Goal: Communication & Community: Answer question/provide support

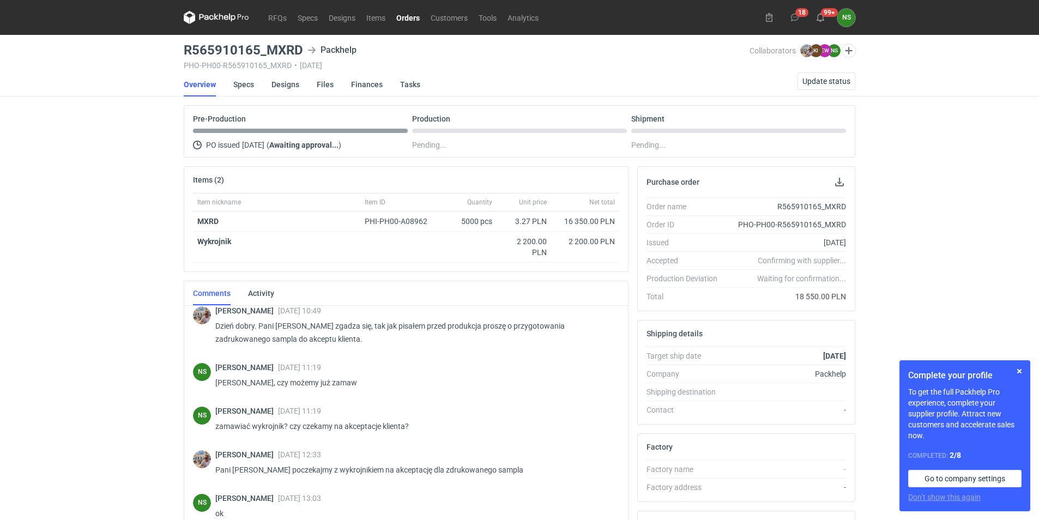
scroll to position [158, 0]
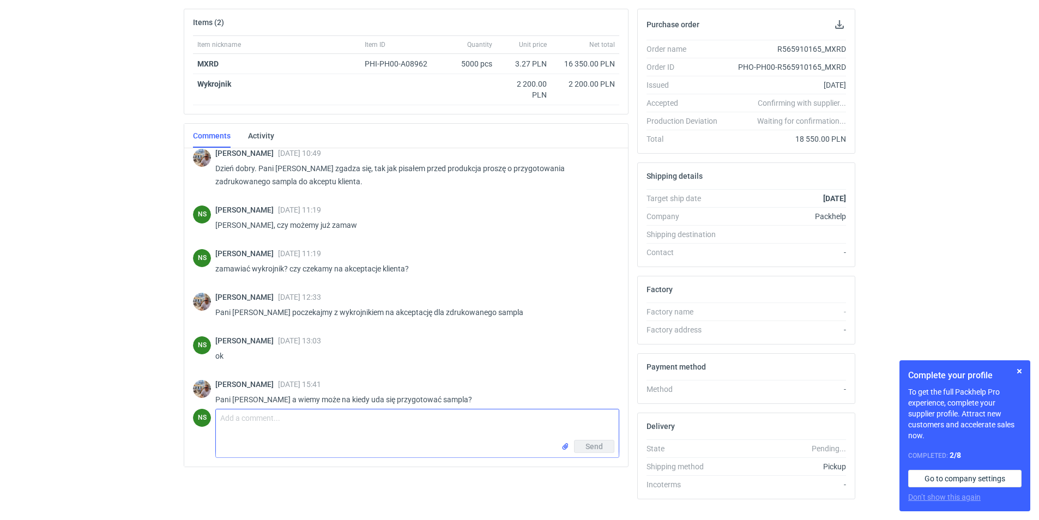
click at [318, 431] on textarea "Comment message" at bounding box center [417, 425] width 403 height 31
paste textarea "T30E1KWT0437"
type textarea "[PERSON_NAME], a tektura T30E1KWT0437?"
click at [606, 444] on button "Send" at bounding box center [594, 446] width 40 height 13
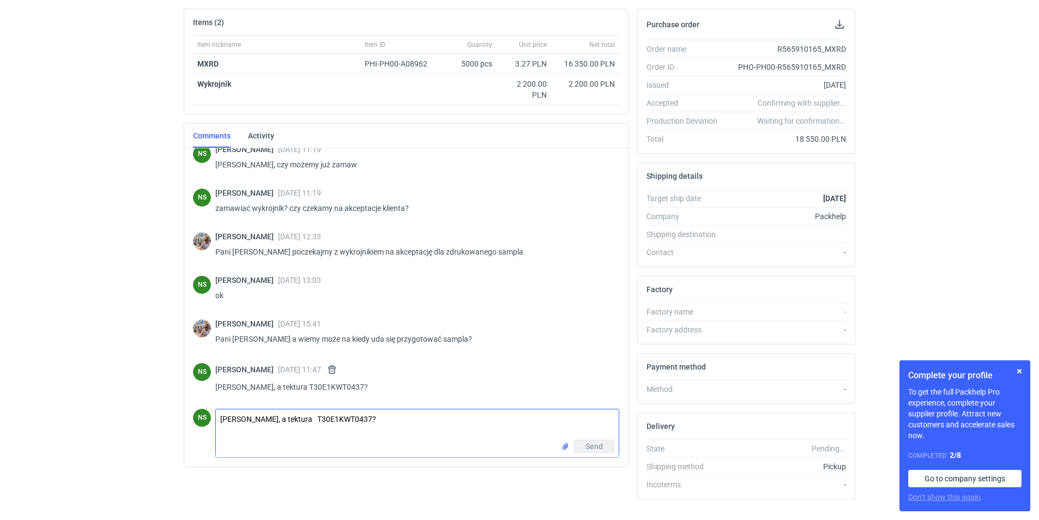
scroll to position [0, 0]
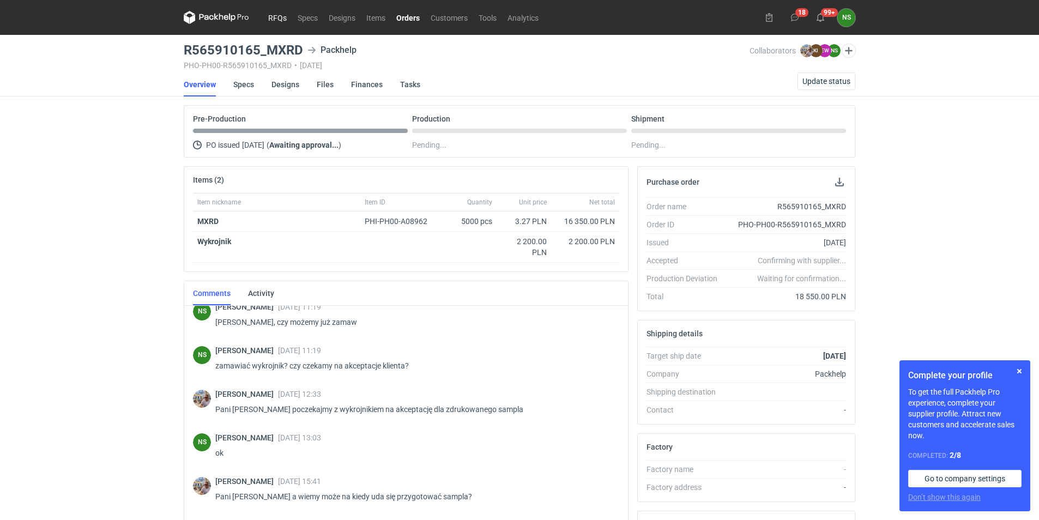
click at [279, 13] on link "RFQs" at bounding box center [277, 17] width 29 height 13
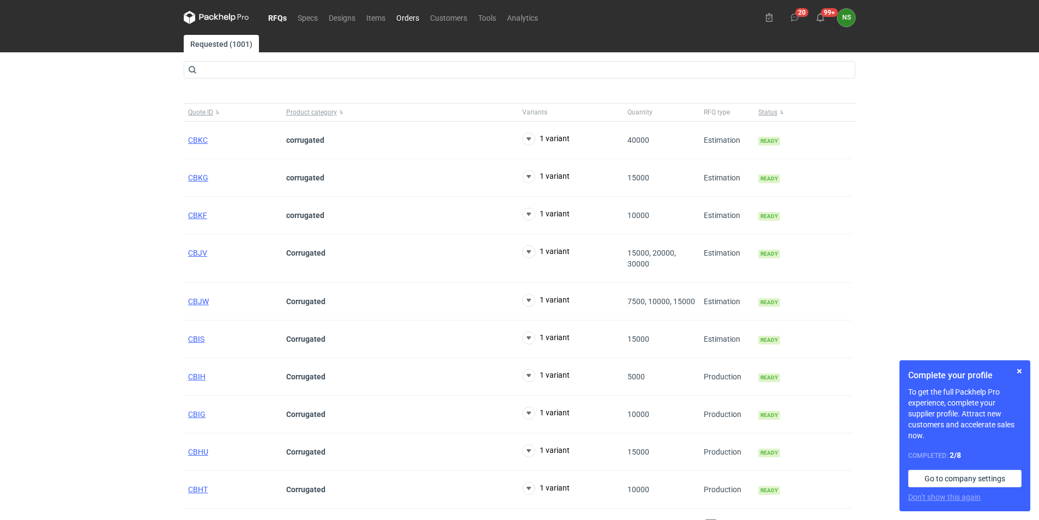
click at [412, 18] on link "Orders" at bounding box center [408, 17] width 34 height 13
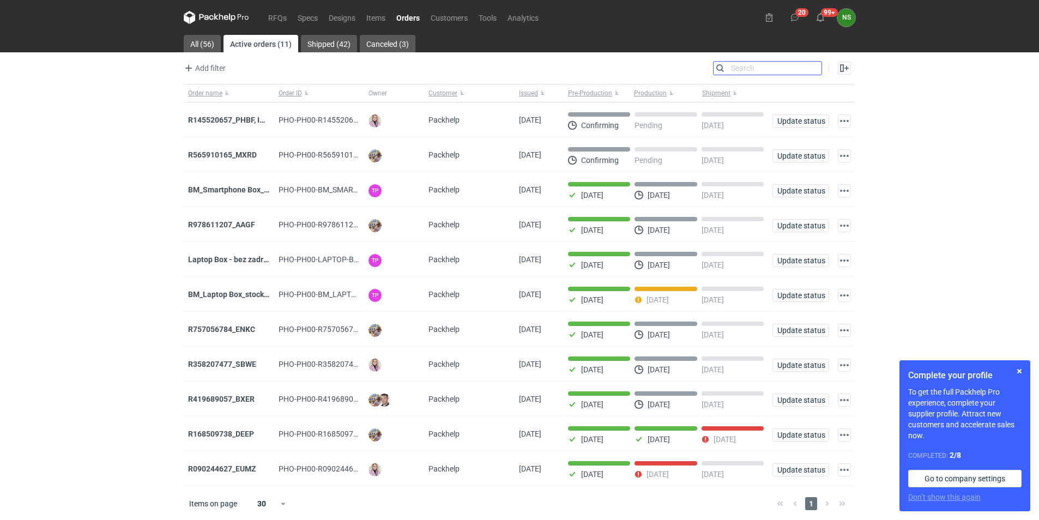
click at [811, 70] on input "Search" at bounding box center [768, 68] width 108 height 13
paste input "R419689057_BXER"
type input "R419689057_BXER"
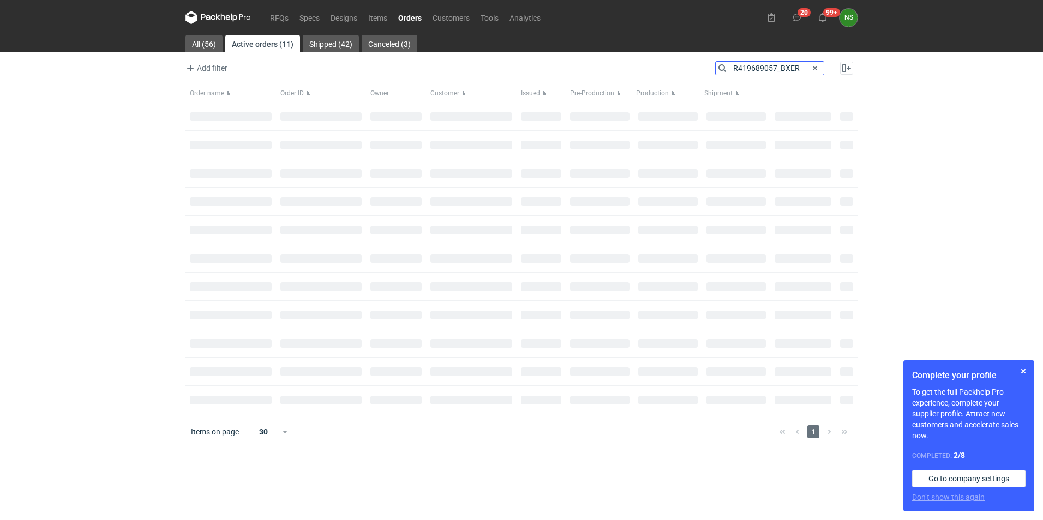
click at [732, 68] on input "R419689057_BXER" at bounding box center [769, 68] width 108 height 13
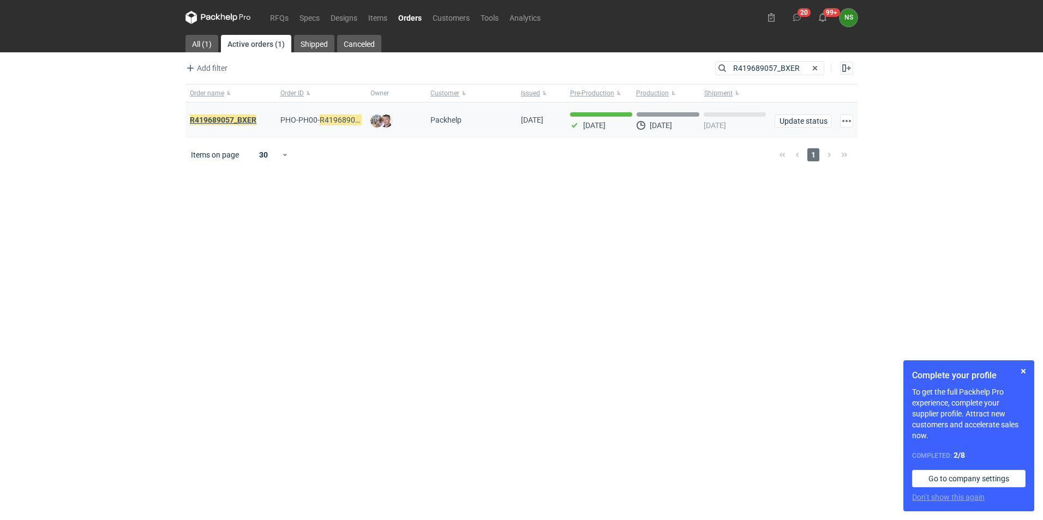
click at [214, 117] on em "R419689057_BXER" at bounding box center [223, 120] width 67 height 12
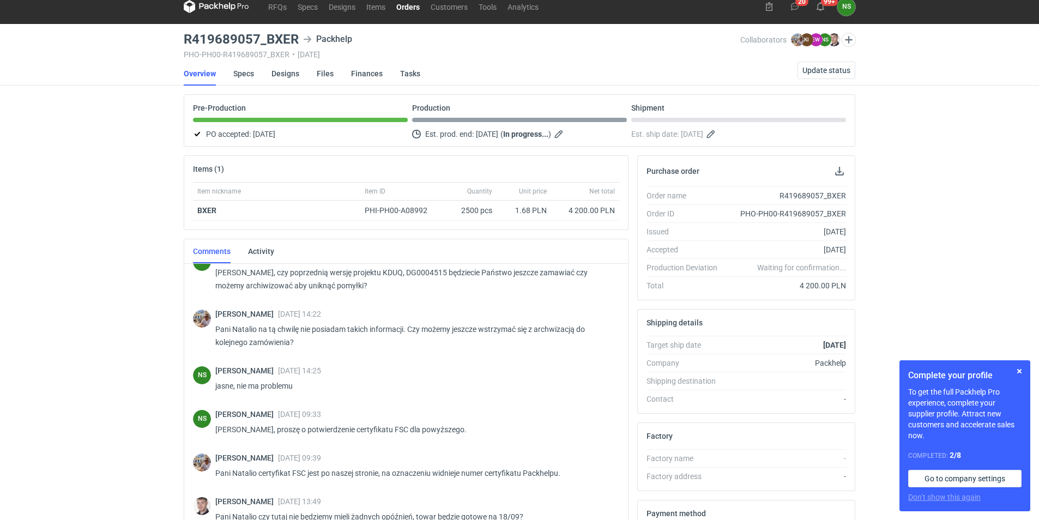
scroll to position [602, 0]
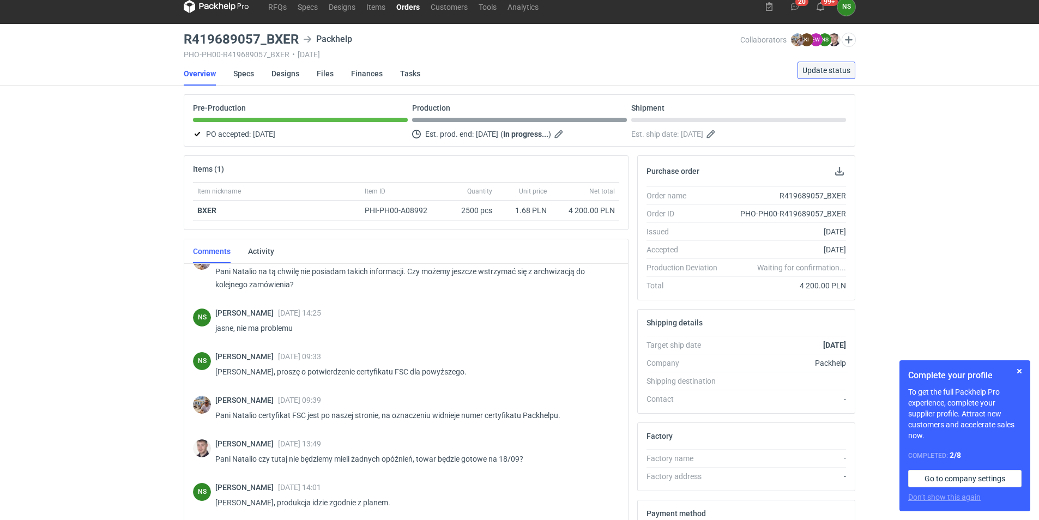
click at [821, 67] on span "Update status" at bounding box center [827, 71] width 48 height 8
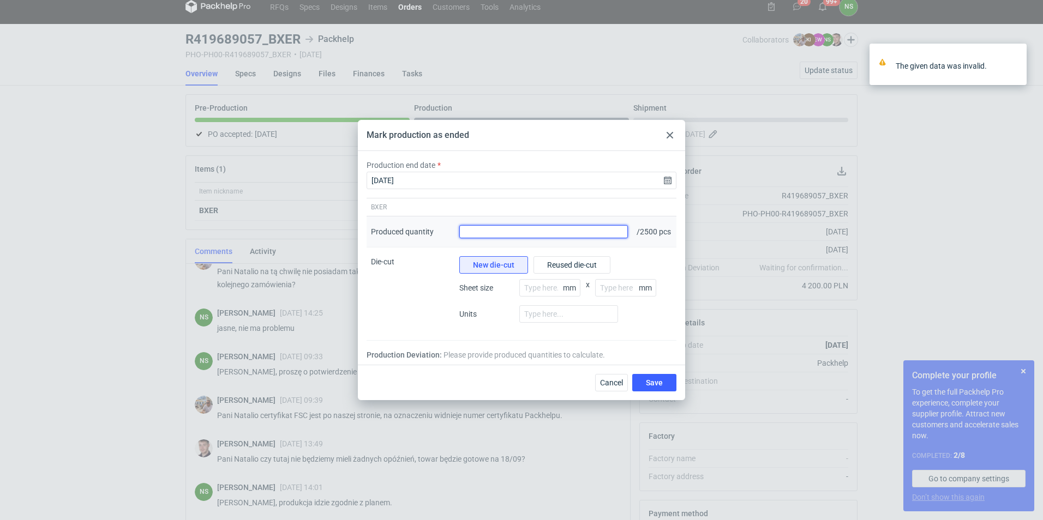
click at [481, 236] on input "Produced quantity" at bounding box center [543, 231] width 169 height 13
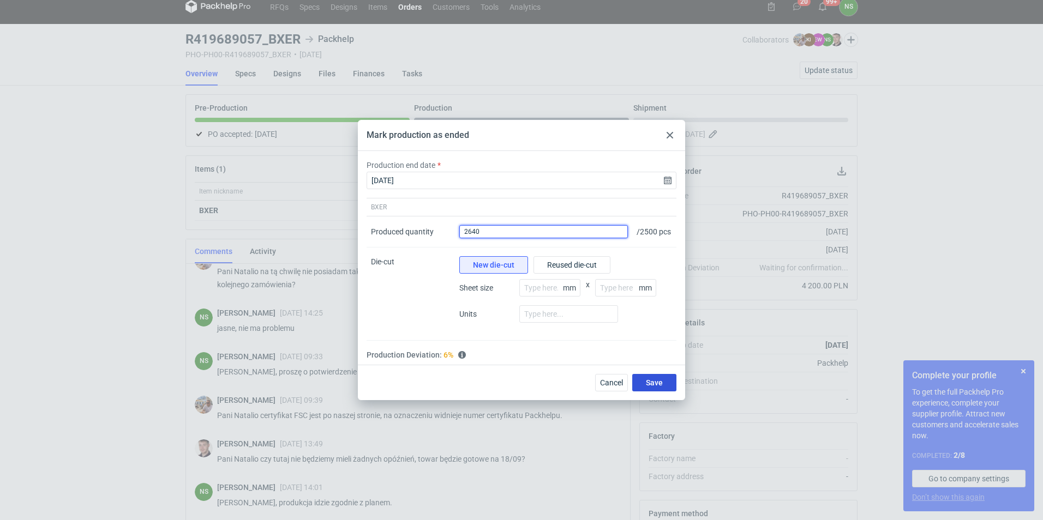
type input "2640"
click at [652, 379] on button "Save" at bounding box center [654, 382] width 44 height 17
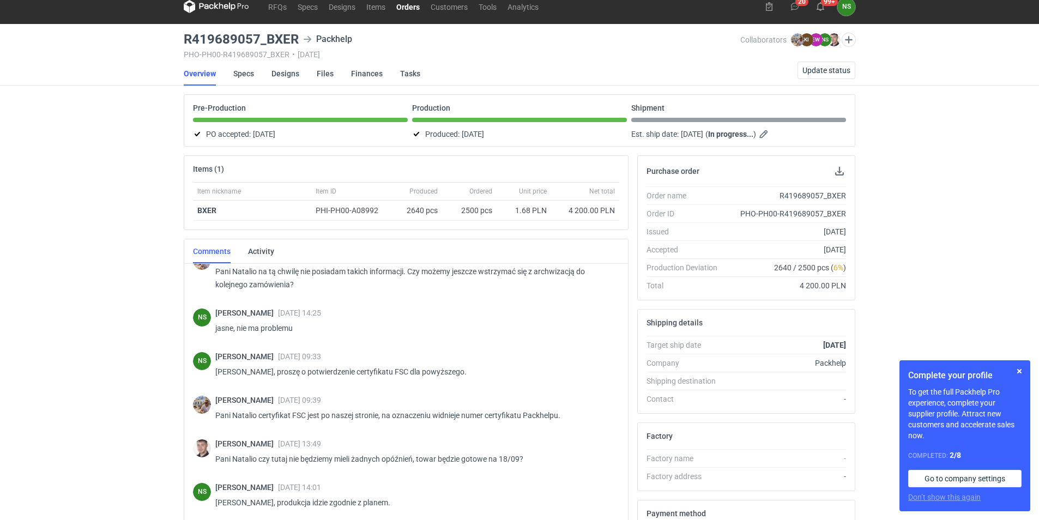
click at [402, 5] on link "Orders" at bounding box center [408, 6] width 34 height 13
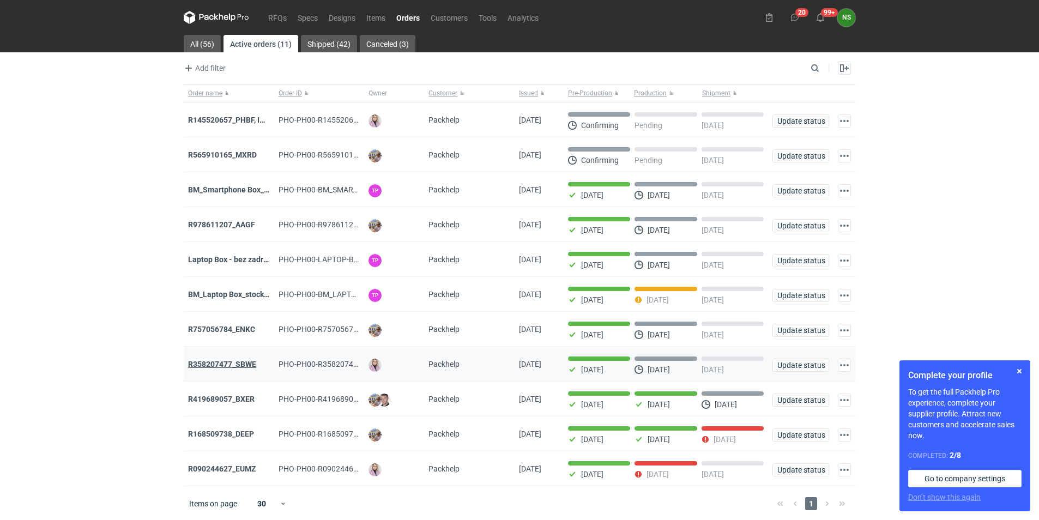
click at [208, 369] on strong "R358207477_SBWE" at bounding box center [222, 364] width 68 height 9
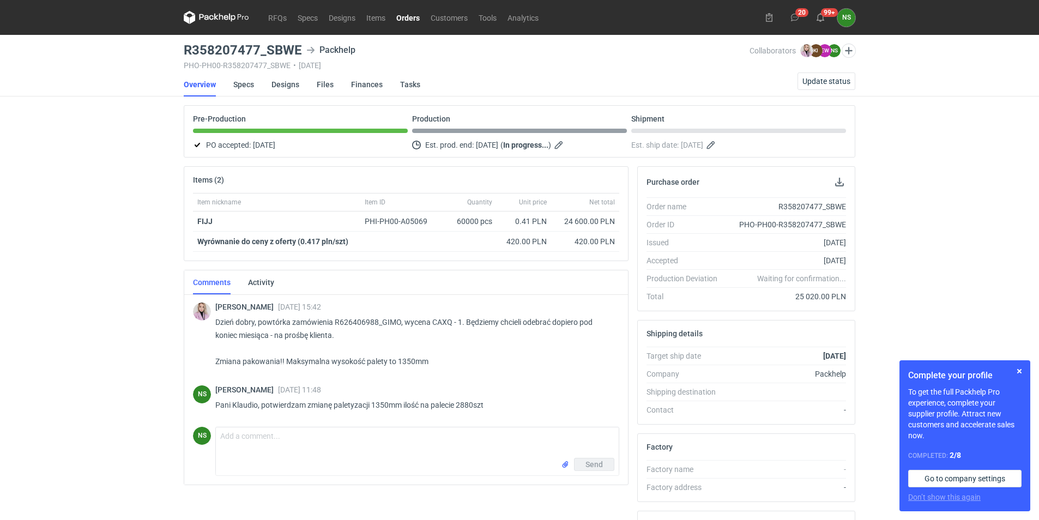
click at [405, 18] on link "Orders" at bounding box center [408, 17] width 34 height 13
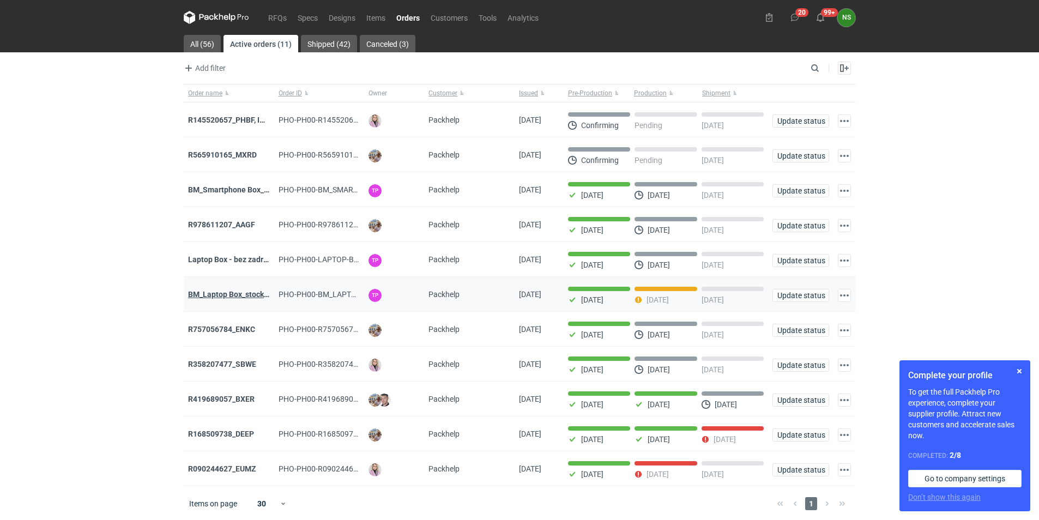
click at [256, 295] on strong "BM_Laptop Box_stock_05" at bounding box center [232, 294] width 88 height 9
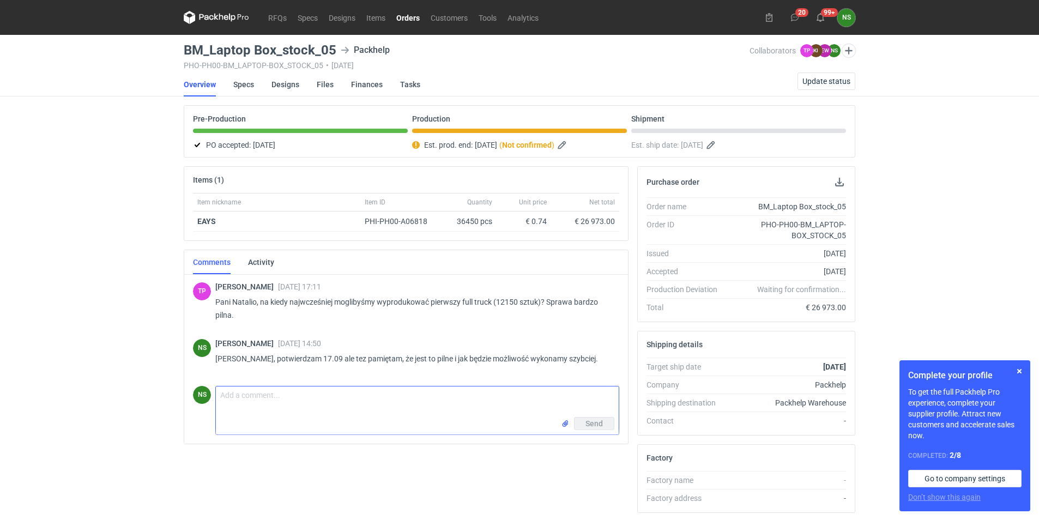
click at [271, 413] on textarea "Comment message" at bounding box center [417, 402] width 403 height 31
click at [288, 15] on link "RFQs" at bounding box center [277, 17] width 29 height 13
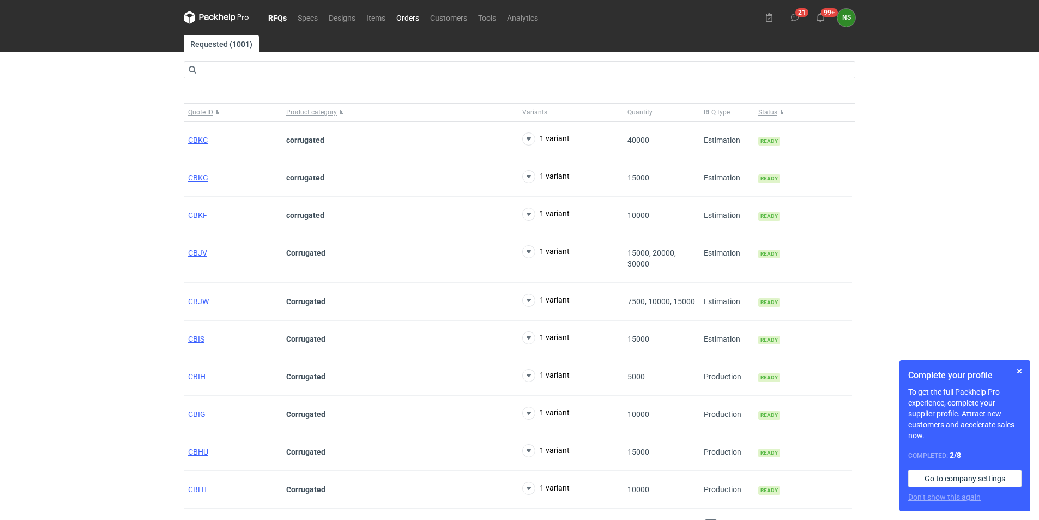
click at [416, 16] on link "Orders" at bounding box center [408, 17] width 34 height 13
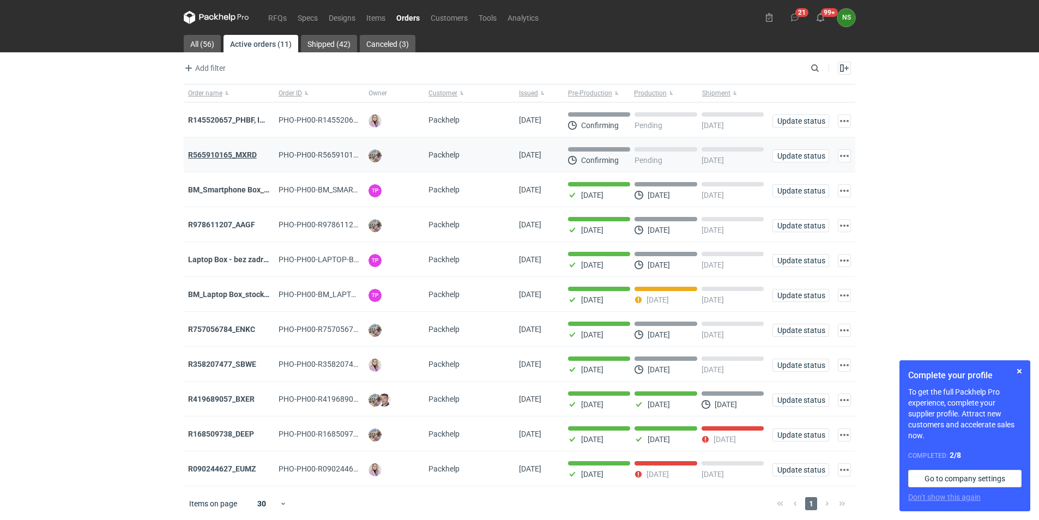
click at [238, 155] on strong "R565910165_MXRD" at bounding box center [222, 155] width 69 height 9
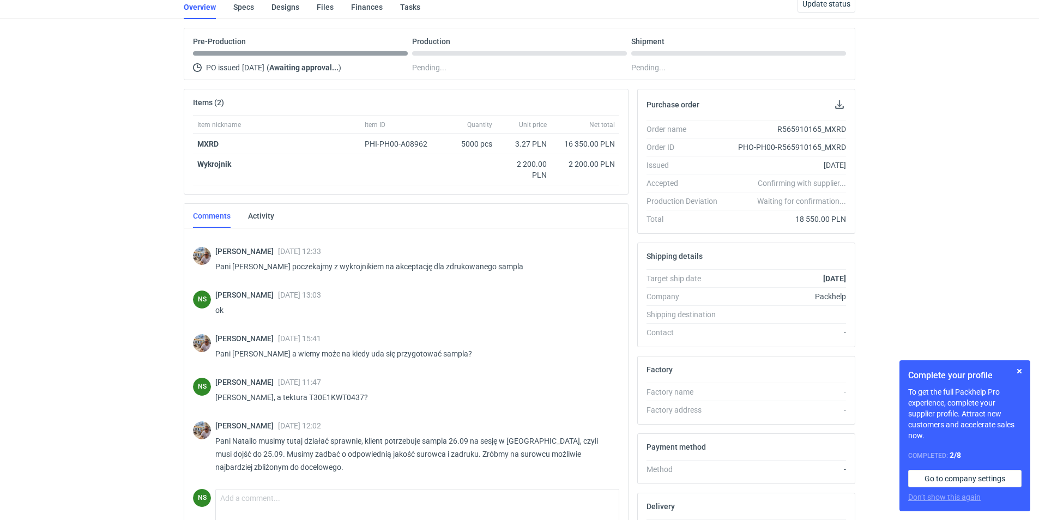
scroll to position [97, 0]
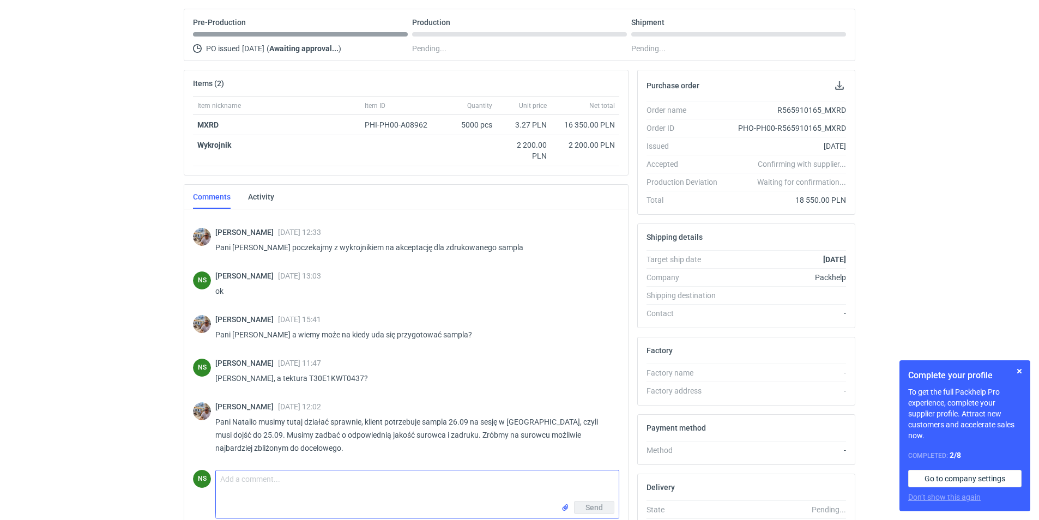
click at [253, 479] on textarea "Comment message" at bounding box center [417, 486] width 403 height 31
drag, startPoint x: 353, startPoint y: 376, endPoint x: 298, endPoint y: 380, distance: 55.7
click at [298, 380] on p "[PERSON_NAME], a tektura T30E1KWT0437?" at bounding box center [412, 378] width 395 height 13
copy p "T30E1KWT0437"
click at [402, 480] on textarea "[PERSON_NAME], w takim razie działamy z jakością" at bounding box center [417, 486] width 403 height 31
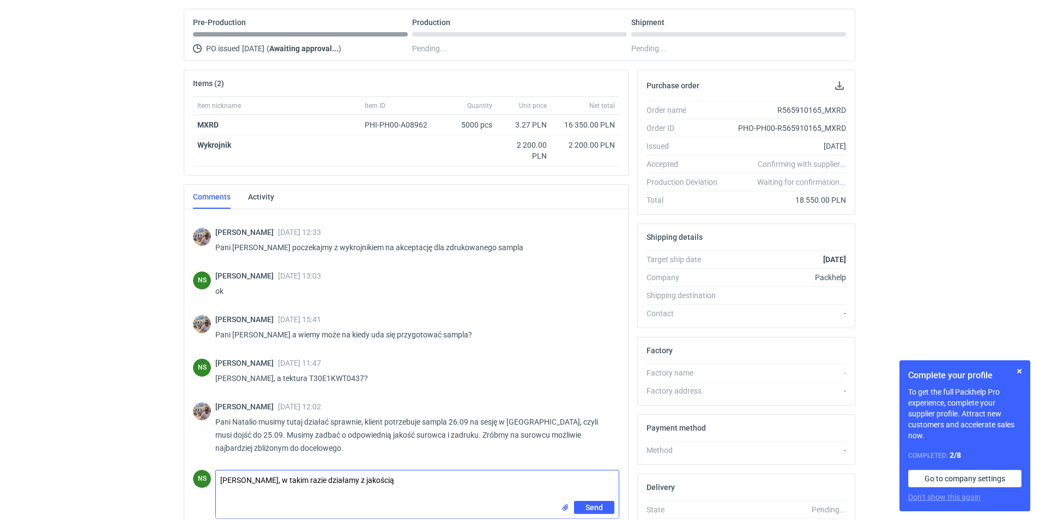
paste textarea "T30E1KWT0437"
type textarea "[PERSON_NAME], w takim razie działamy z jakością T30E1KWT0437. Paryż nie może c…"
click at [605, 510] on button "Send" at bounding box center [594, 507] width 40 height 13
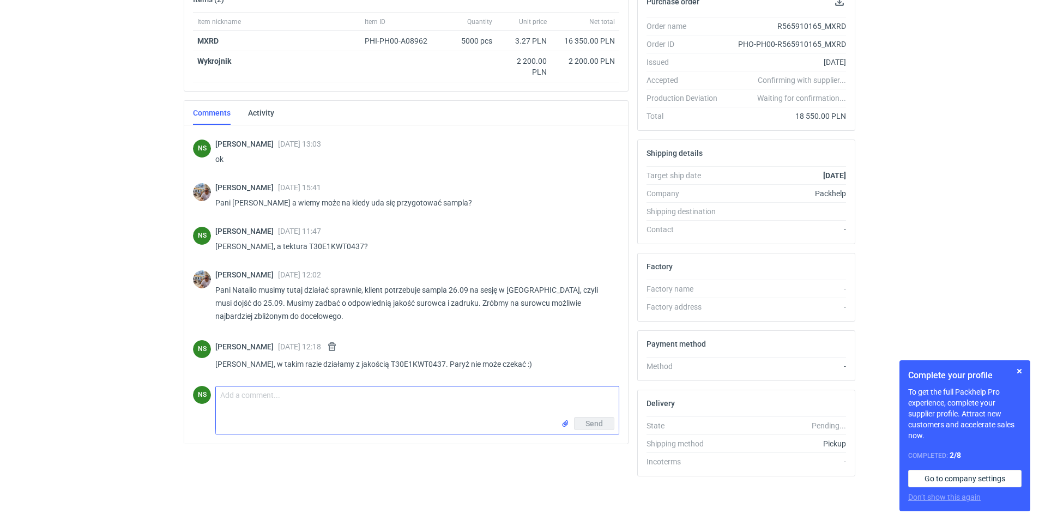
scroll to position [333, 0]
